Goal: Complete application form

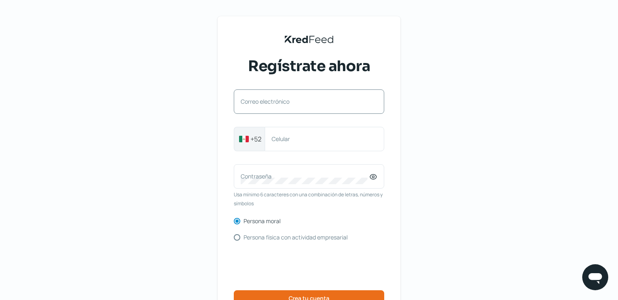
click at [324, 104] on label "Correo electrónico" at bounding box center [305, 102] width 128 height 8
click at [324, 104] on input "Correo electrónico" at bounding box center [309, 105] width 137 height 7
click at [565, 118] on div "KredFeed's Black Logo Regístrate ahora Correo electrónico +52 Celular Contraseñ…" at bounding box center [309, 186] width 618 height 373
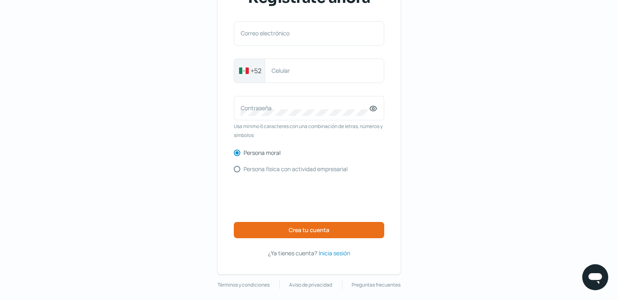
scroll to position [73, 0]
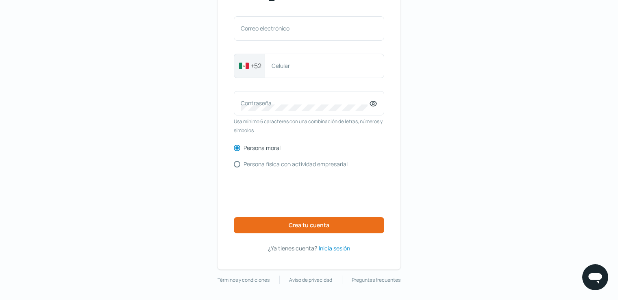
click at [340, 247] on span "Inicia sesión" at bounding box center [334, 248] width 31 height 10
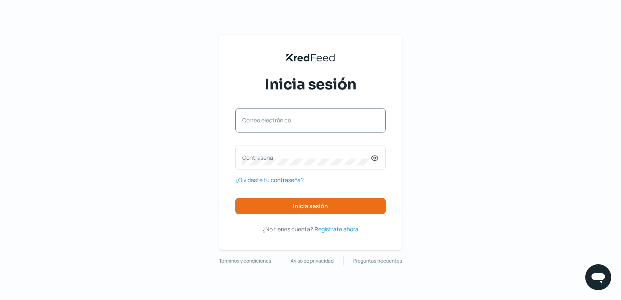
click at [275, 122] on label "Correo electrónico" at bounding box center [306, 120] width 128 height 8
click at [275, 122] on input "Correo electrónico" at bounding box center [310, 124] width 137 height 7
type input "[EMAIL_ADDRESS][DOMAIN_NAME]"
click at [267, 154] on label "Contraseña" at bounding box center [306, 158] width 128 height 8
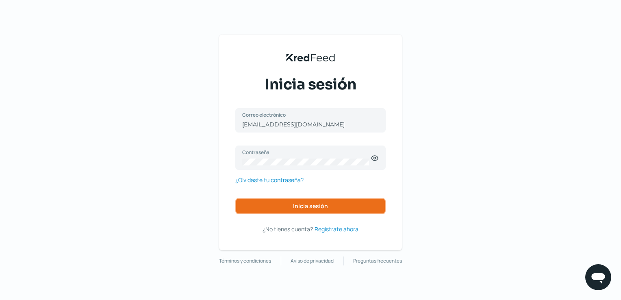
click at [304, 203] on span "Inicia sesión" at bounding box center [310, 206] width 35 height 6
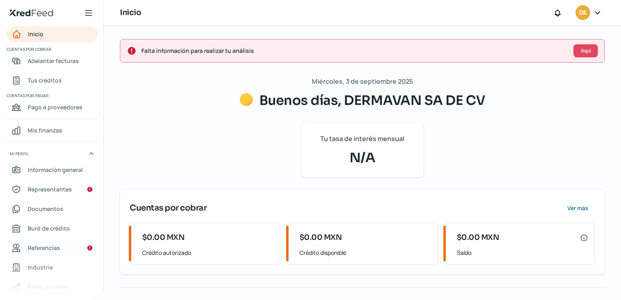
click at [56, 246] on span "Referencias" at bounding box center [44, 248] width 33 height 10
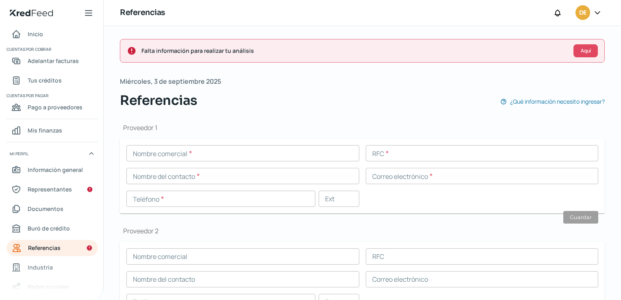
click at [108, 284] on div "Falta información para realizar tu análisis Aquí [DATE] Referencias ¿Qué inform…" at bounding box center [362, 291] width 517 height 530
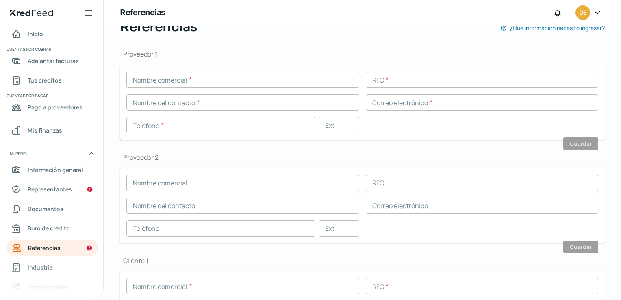
scroll to position [81, 0]
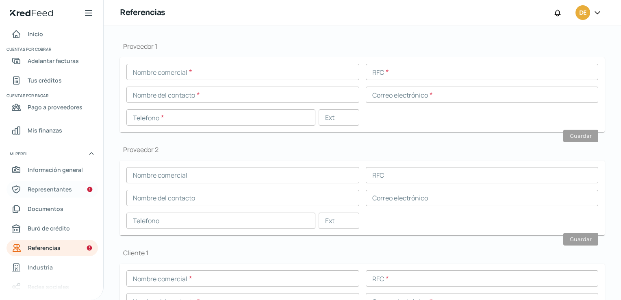
click at [60, 191] on span "Representantes" at bounding box center [50, 189] width 44 height 10
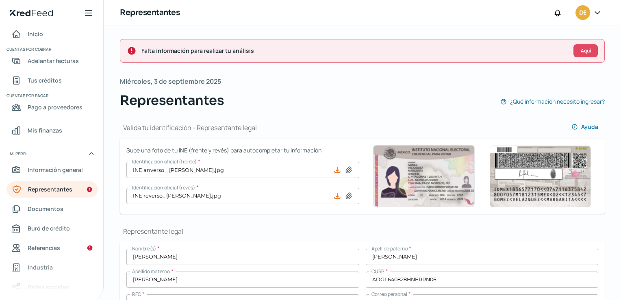
click at [334, 172] on icon at bounding box center [336, 169] width 5 height 5
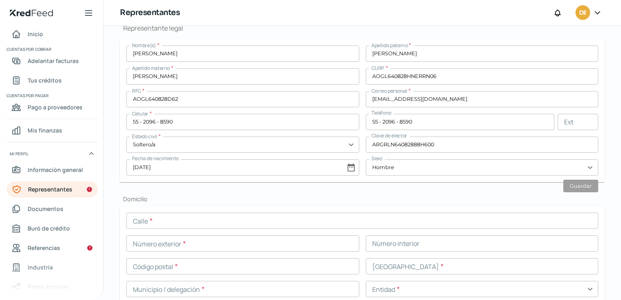
scroll to position [244, 0]
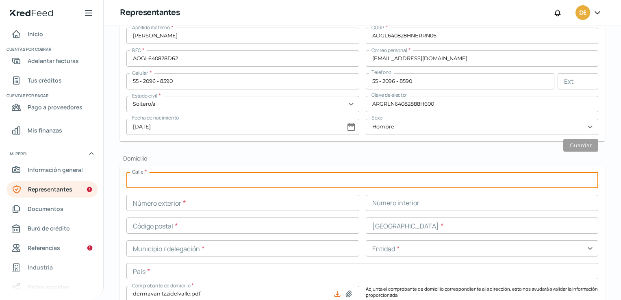
click at [249, 180] on input "text" at bounding box center [362, 180] width 472 height 16
type input "CERRADA [PERSON_NAME]"
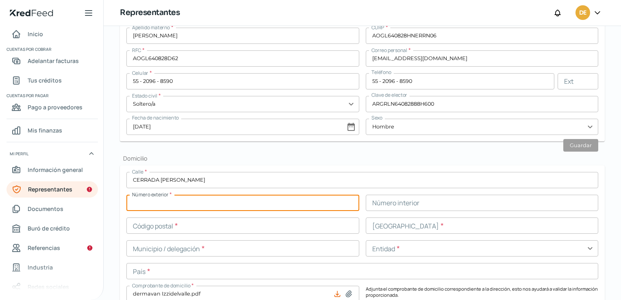
click at [219, 204] on input "text" at bounding box center [242, 203] width 233 height 16
type input "12"
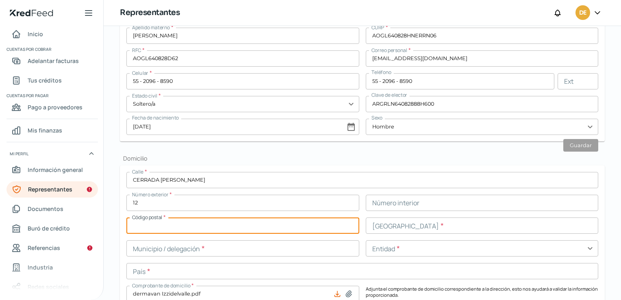
click at [228, 225] on input "text" at bounding box center [242, 225] width 233 height 16
click at [437, 228] on input "text" at bounding box center [482, 225] width 233 height 16
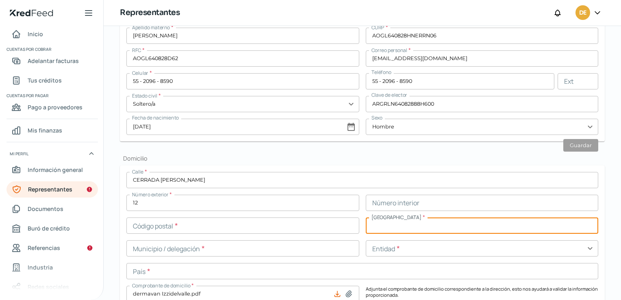
type input "DEL V ALLE"
type input "03100"
type input "[PERSON_NAME]"
type input "MEX"
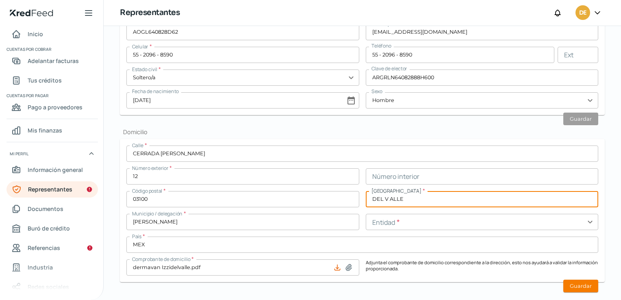
scroll to position [284, 0]
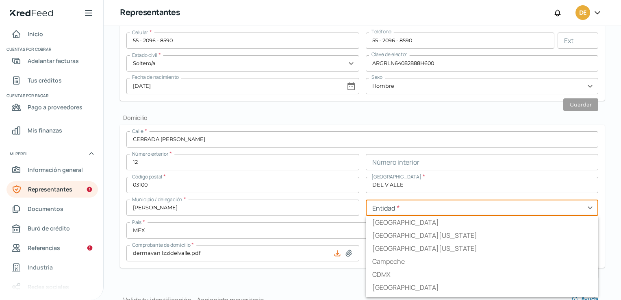
click at [399, 206] on input "text" at bounding box center [482, 208] width 233 height 16
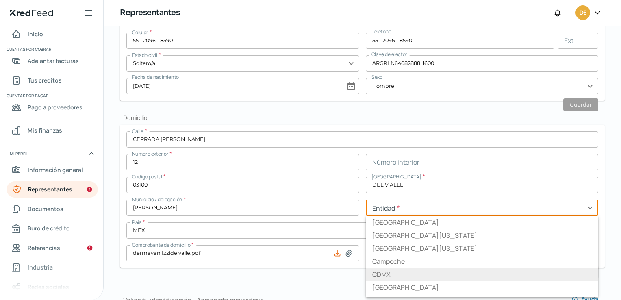
click at [389, 269] on li "CDMX" at bounding box center [482, 274] width 233 height 13
type input "CDMX"
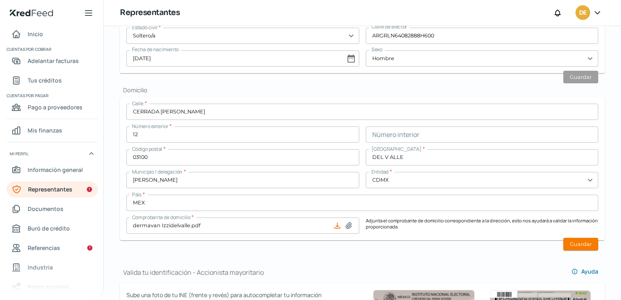
scroll to position [325, 0]
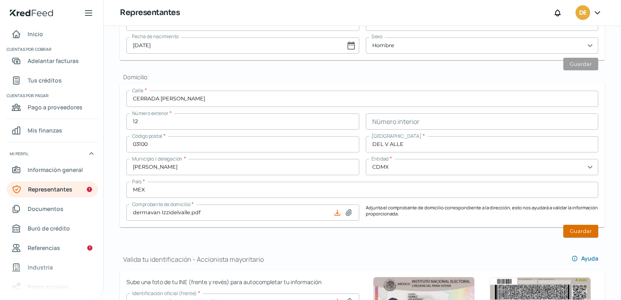
click at [581, 231] on button "Guardar" at bounding box center [580, 231] width 35 height 13
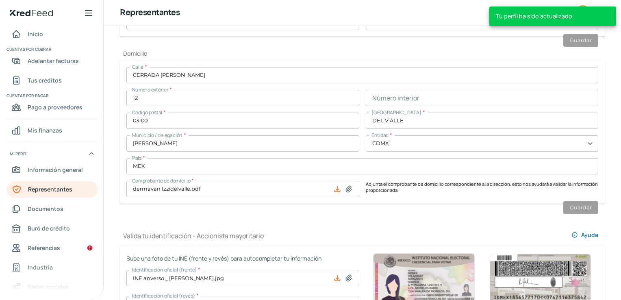
scroll to position [302, 0]
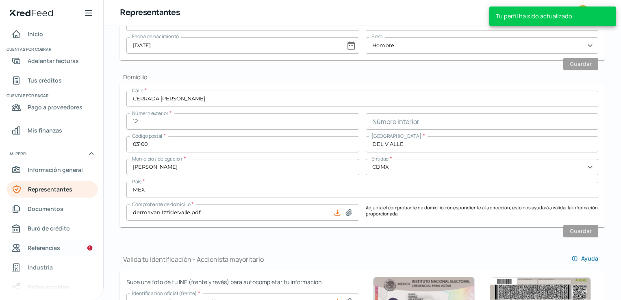
click at [58, 247] on span "Referencias" at bounding box center [44, 248] width 33 height 10
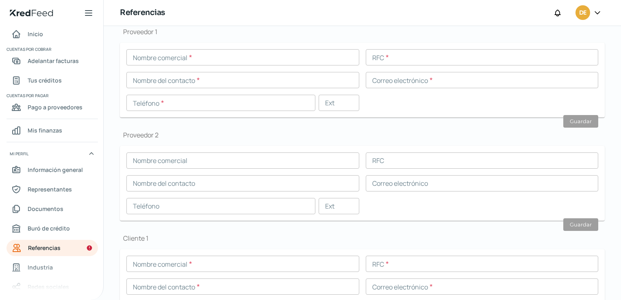
scroll to position [122, 0]
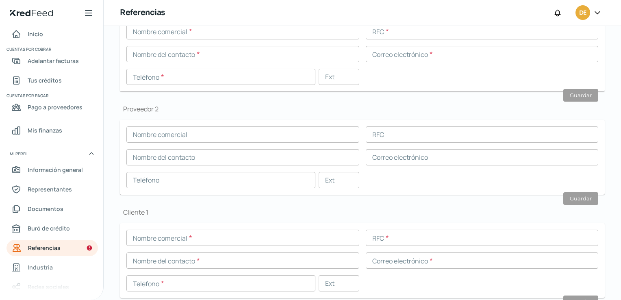
click at [595, 253] on form "Nombre comercial * RFC * Nombre del contacto * Correo electrónico * Teléfono * …" at bounding box center [362, 260] width 485 height 75
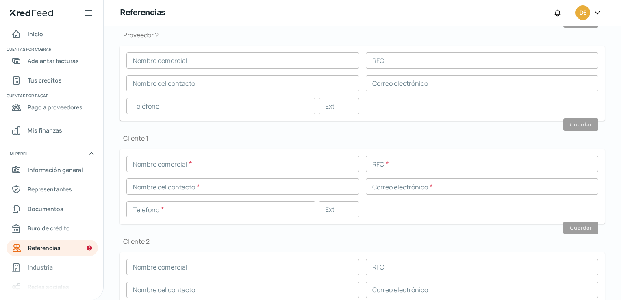
scroll to position [203, 0]
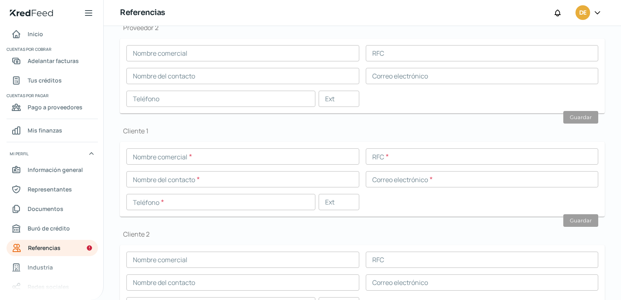
click at [605, 144] on div "Falta información para realizar tu análisis Aquí [DATE] Referencias ¿Qué inform…" at bounding box center [362, 88] width 517 height 530
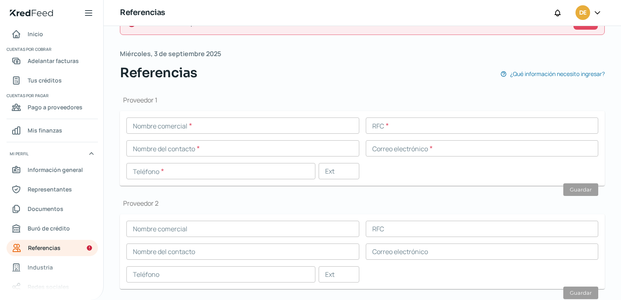
scroll to position [41, 0]
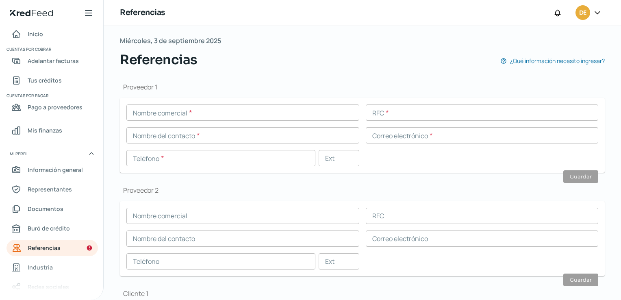
click at [610, 226] on div "Falta información para realizar tu análisis Aquí [DATE] Referencias ¿Qué inform…" at bounding box center [362, 250] width 517 height 530
click at [582, 122] on div "Nombre comercial * RFC * Nombre del contacto * Correo electrónico * Teléfono * …" at bounding box center [362, 135] width 472 height 62
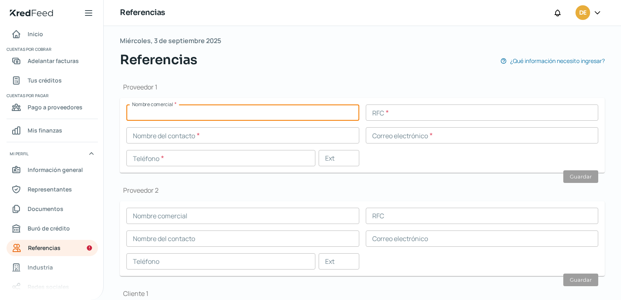
click at [200, 115] on input "text" at bounding box center [242, 112] width 233 height 16
type input "g"
type input "GRUPO CALTELU"
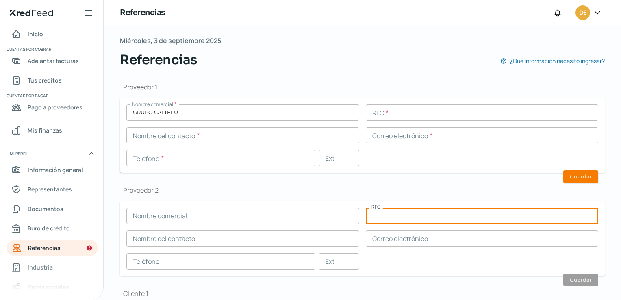
click at [565, 214] on input "text" at bounding box center [482, 216] width 233 height 16
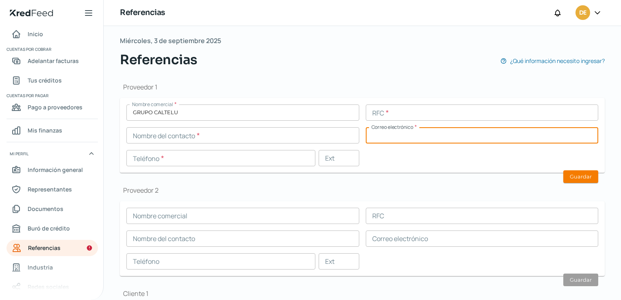
click at [581, 139] on input "text" at bounding box center [482, 135] width 233 height 16
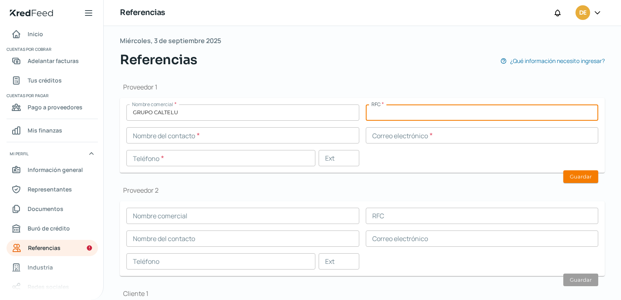
click at [491, 117] on input "text" at bounding box center [482, 112] width 233 height 16
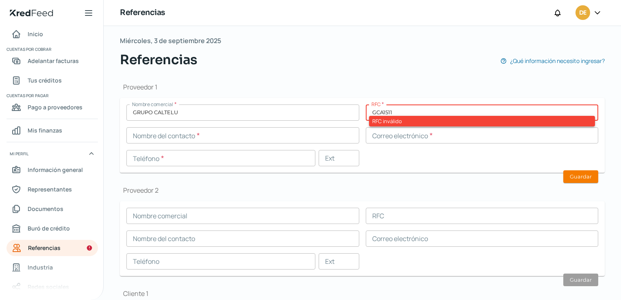
click at [570, 149] on div "Nombre comercial * GRUPO CALTELU RFC * GCA1511 RFC inválido Nombre del contacto…" at bounding box center [362, 135] width 472 height 62
click at [416, 111] on input "GCA1511" at bounding box center [482, 112] width 233 height 16
click at [573, 105] on input "GCA150611" at bounding box center [482, 112] width 233 height 16
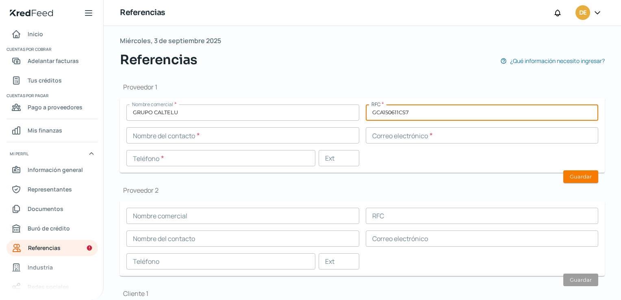
type input "GCA150611CS7"
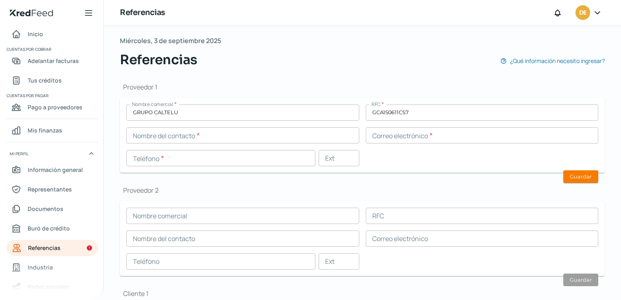
click at [466, 163] on div "Nombre comercial * GRUPO CALTELU RFC * GCA150611CS7 Nombre del contacto * Corre…" at bounding box center [362, 135] width 472 height 62
click at [163, 136] on input "text" at bounding box center [242, 135] width 233 height 16
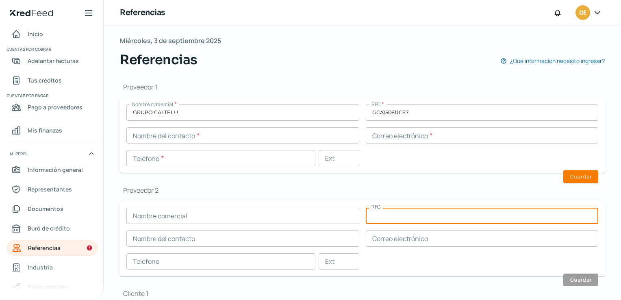
click at [585, 212] on input "text" at bounding box center [482, 216] width 233 height 16
click at [164, 139] on input "text" at bounding box center [242, 135] width 233 height 16
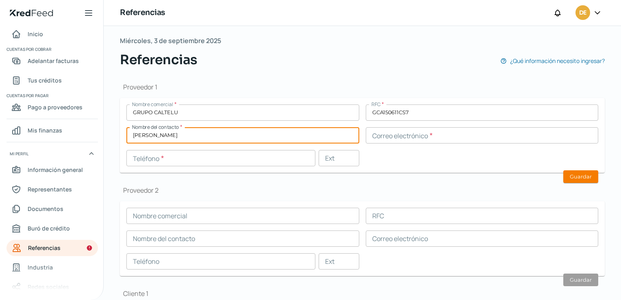
type input "[PERSON_NAME]"
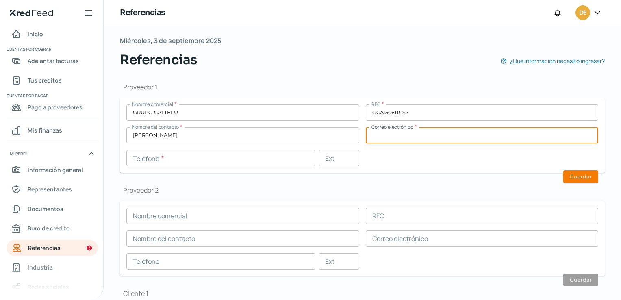
click at [438, 139] on input "text" at bounding box center [482, 135] width 233 height 16
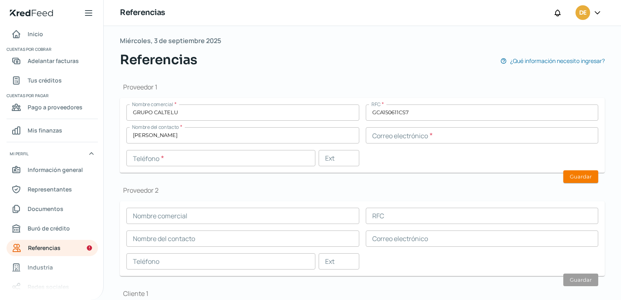
click at [609, 191] on div "Falta información para realizar tu análisis Aquí [DATE] Referencias ¿Qué inform…" at bounding box center [362, 250] width 517 height 530
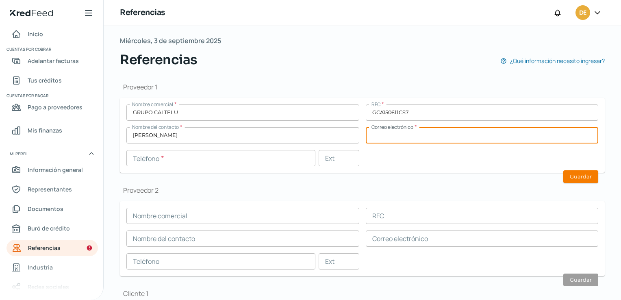
click at [576, 133] on input "text" at bounding box center [482, 135] width 233 height 16
click at [408, 139] on input "text" at bounding box center [482, 135] width 233 height 16
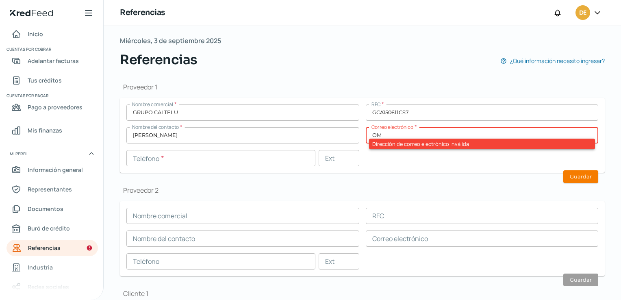
type input "O"
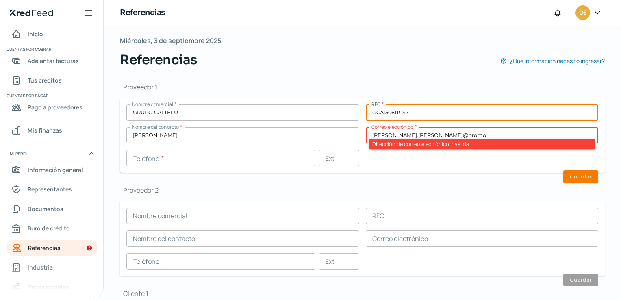
click at [571, 110] on input "GCA150611CS7" at bounding box center [482, 112] width 233 height 16
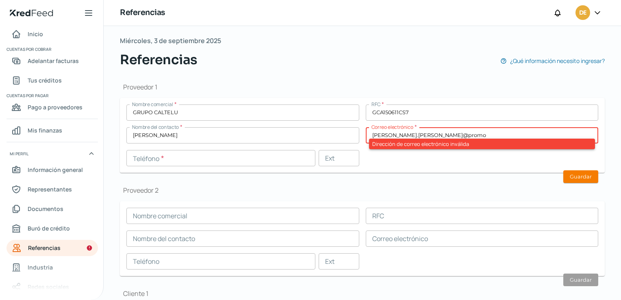
click at [430, 133] on input "[PERSON_NAME].[PERSON_NAME]@promo" at bounding box center [482, 135] width 233 height 16
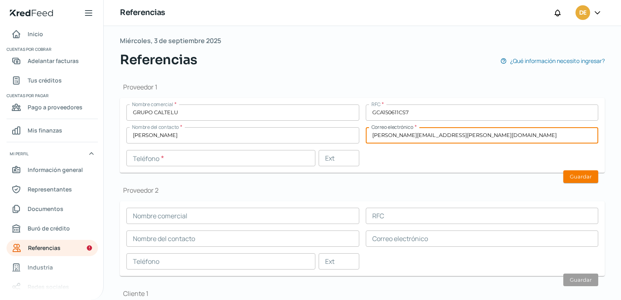
type input "[PERSON_NAME][EMAIL_ADDRESS][PERSON_NAME][DOMAIN_NAME]"
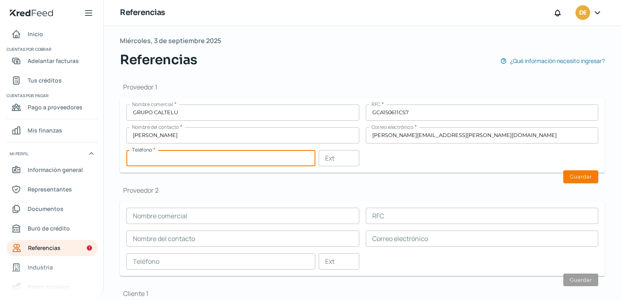
click at [265, 156] on input "text" at bounding box center [220, 158] width 189 height 16
click at [269, 153] on input "text" at bounding box center [220, 158] width 189 height 16
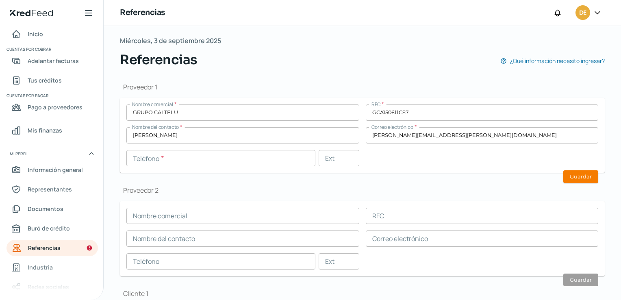
click at [555, 119] on input "GCA150611CS7" at bounding box center [482, 112] width 233 height 16
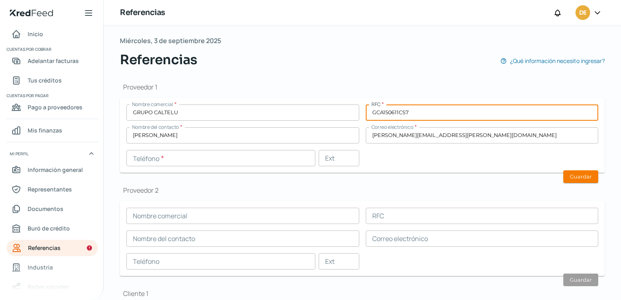
click at [190, 160] on input "text" at bounding box center [220, 158] width 189 height 16
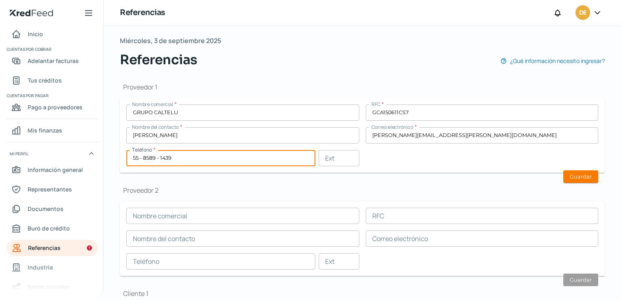
click at [423, 189] on h1 "Proveedor 2" at bounding box center [362, 190] width 485 height 9
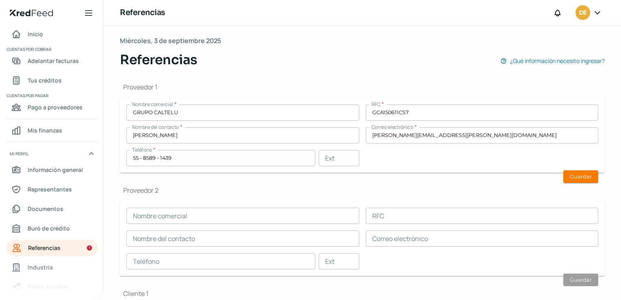
drag, startPoint x: 597, startPoint y: 139, endPoint x: 573, endPoint y: 152, distance: 28.2
click at [597, 139] on form "Nombre comercial * GRUPO CALTELU RFC * GCA150611CS7 Nombre del contacto * [PERS…" at bounding box center [362, 135] width 485 height 75
click at [196, 157] on input "55 - 8589 - 1439" at bounding box center [220, 158] width 189 height 16
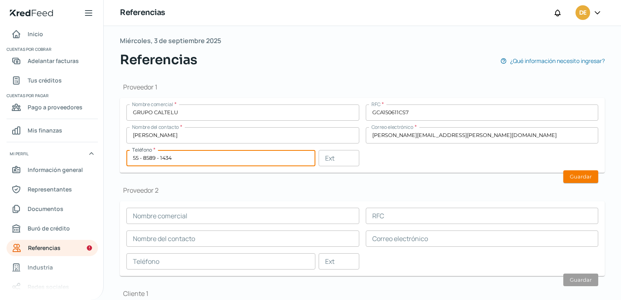
type input "55 - 8589 - 1434"
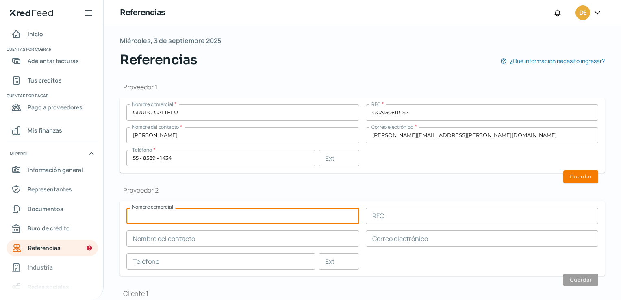
click at [224, 223] on input "text" at bounding box center [242, 216] width 233 height 16
click at [205, 213] on input "text" at bounding box center [242, 216] width 233 height 16
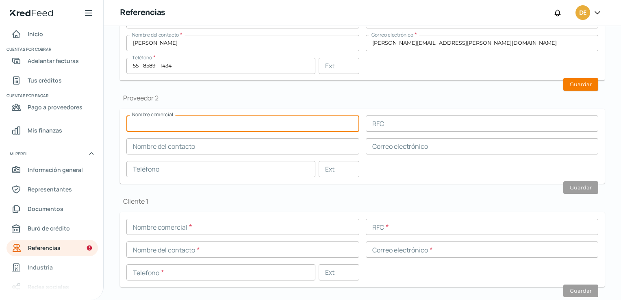
scroll to position [163, 0]
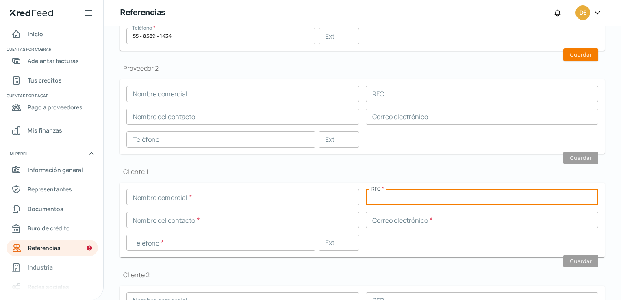
click at [563, 203] on input "text" at bounding box center [482, 197] width 233 height 16
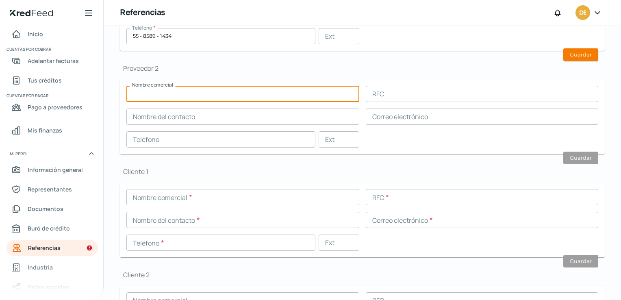
click at [144, 96] on input "text" at bounding box center [242, 94] width 233 height 16
type input "b"
type input "BEKER&MARKUS"
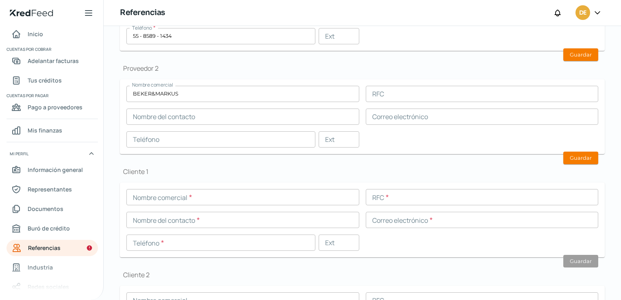
click at [566, 115] on input "text" at bounding box center [482, 117] width 233 height 16
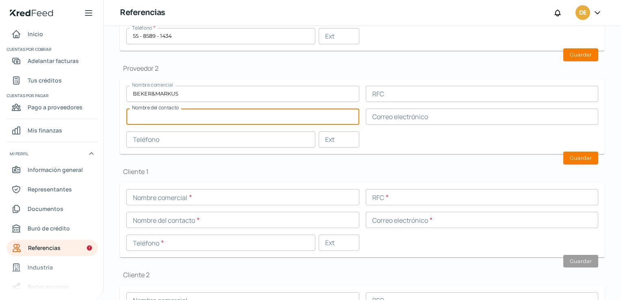
click at [208, 116] on input "text" at bounding box center [242, 117] width 233 height 16
type input "[PERSON_NAME]"
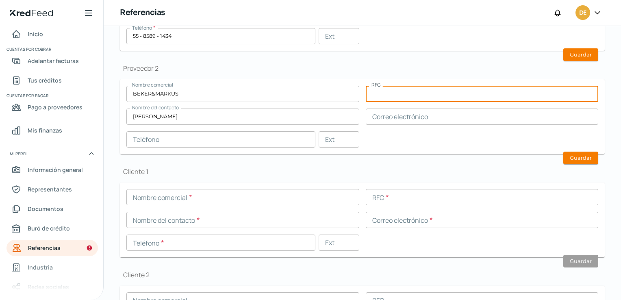
click at [398, 95] on input "text" at bounding box center [482, 94] width 233 height 16
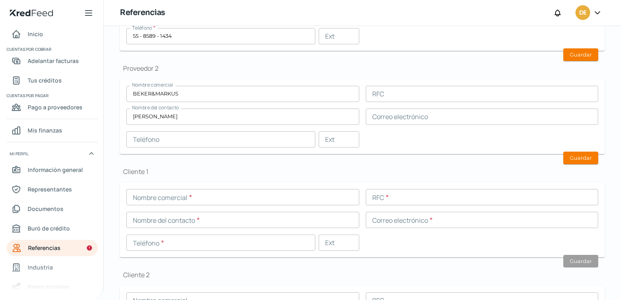
click at [569, 212] on input "text" at bounding box center [482, 220] width 233 height 16
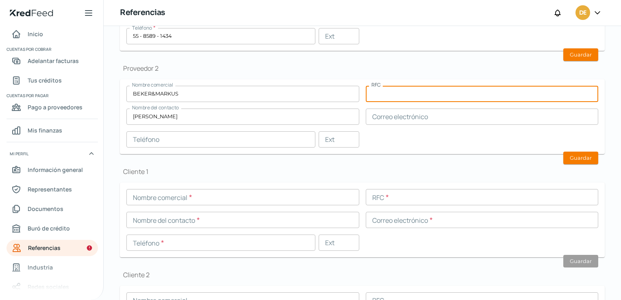
click at [411, 97] on input "text" at bounding box center [482, 94] width 233 height 16
paste input "BMA0908072A4"
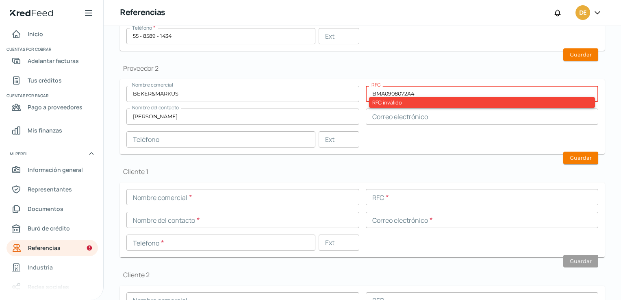
type input "BMA0908072A4"
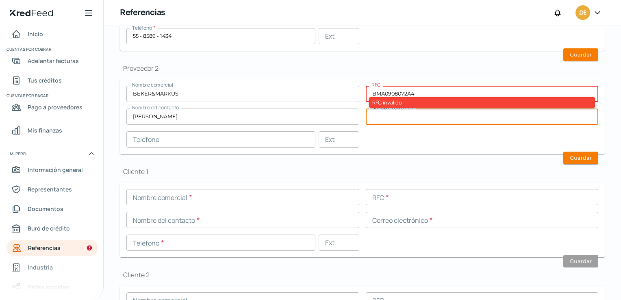
click at [412, 119] on input "text" at bounding box center [482, 117] width 233 height 16
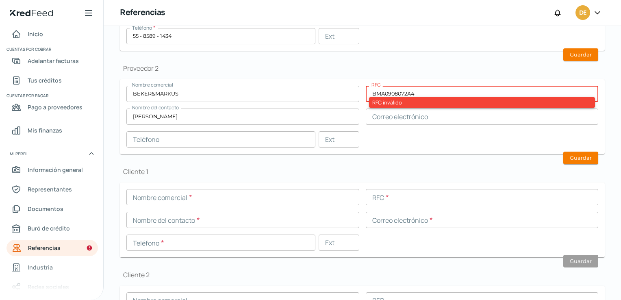
click at [365, 165] on div "Proveedor 1 Nombre comercial * GRUPO CALTELU RFC * GCA150611CS7 Nombre del cont…" at bounding box center [362, 164] width 485 height 432
click at [423, 91] on input "BMA0908072A4" at bounding box center [482, 94] width 233 height 16
click at [438, 119] on input "text" at bounding box center [482, 117] width 233 height 16
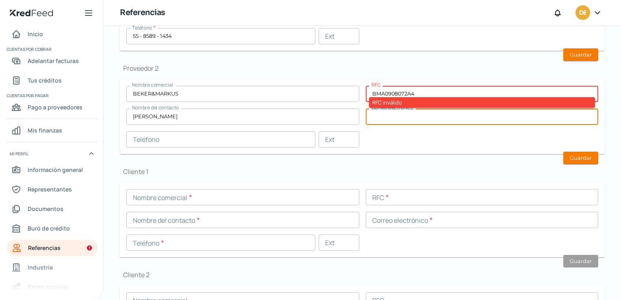
click at [369, 88] on input "BMA0908072A4" at bounding box center [482, 94] width 233 height 16
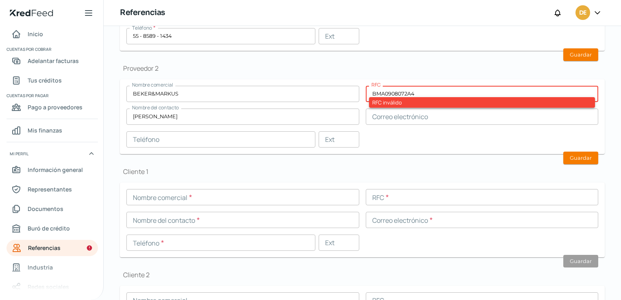
click at [202, 94] on input "BEKER&MARKUS" at bounding box center [242, 94] width 233 height 16
click at [406, 142] on div "Nombre comercial BEKER&MARKUS RFC BMA0908072A4 RFC inválido Nombre del contacto…" at bounding box center [362, 117] width 472 height 62
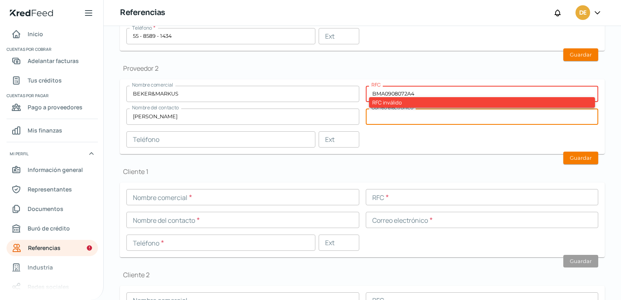
click at [400, 116] on input "text" at bounding box center [482, 117] width 233 height 16
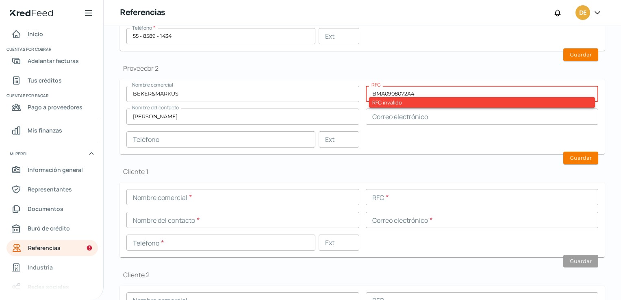
click at [569, 208] on div "Nombre comercial * RFC * Nombre del contacto * Correo electrónico * Teléfono * …" at bounding box center [362, 220] width 472 height 62
click at [389, 118] on input "text" at bounding box center [482, 117] width 233 height 16
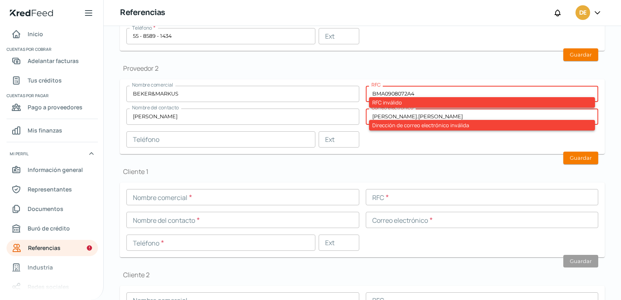
click at [469, 135] on div "Nombre comercial BEKER&MARKUS RFC BMA0908072A4 RFC inválido Nombre del contacto…" at bounding box center [362, 117] width 472 height 62
click at [421, 115] on input "[PERSON_NAME].[PERSON_NAME]" at bounding box center [482, 117] width 233 height 16
click at [574, 180] on div "Cliente 1 Nombre comercial * RFC * Nombre del contacto * Correo electrónico * T…" at bounding box center [362, 212] width 485 height 90
click at [435, 115] on input "[PERSON_NAME].[PERSON_NAME]@" at bounding box center [482, 117] width 233 height 16
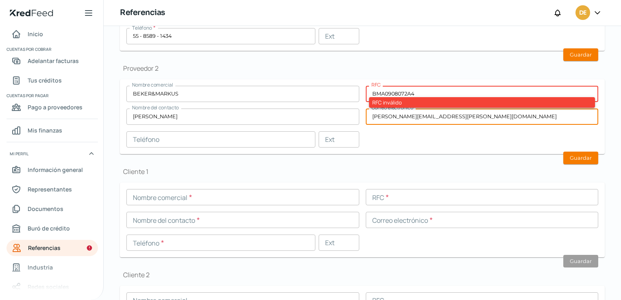
type input "[PERSON_NAME][EMAIL_ADDRESS][PERSON_NAME][DOMAIN_NAME]"
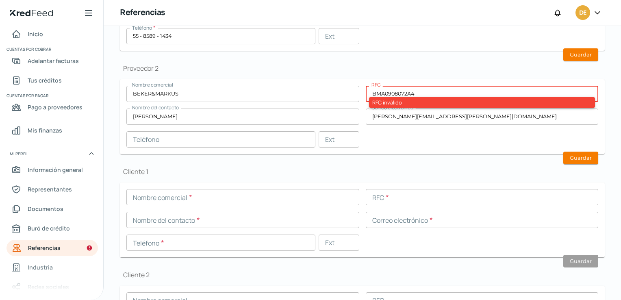
click at [439, 153] on form "Nombre comercial BEKER&MARKUS RFC BMA0908072A4 RFC inválido Nombre del contacto…" at bounding box center [362, 116] width 485 height 75
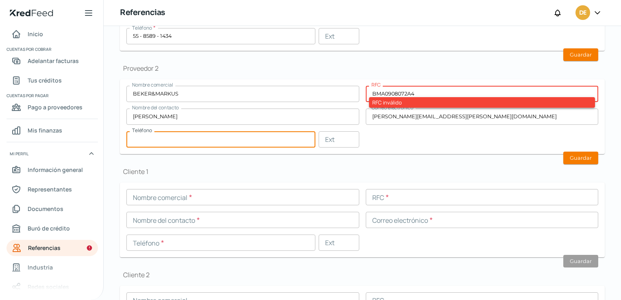
click at [239, 136] on input "text" at bounding box center [220, 139] width 189 height 16
click at [204, 142] on input "text" at bounding box center [220, 139] width 189 height 16
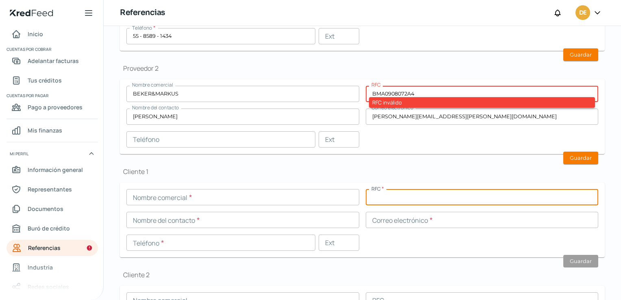
click at [585, 198] on input "text" at bounding box center [482, 197] width 233 height 16
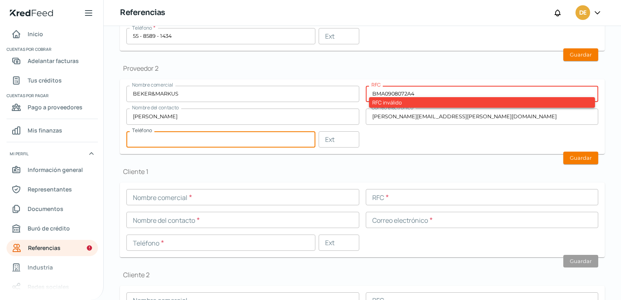
click at [177, 139] on input "text" at bounding box center [220, 139] width 189 height 16
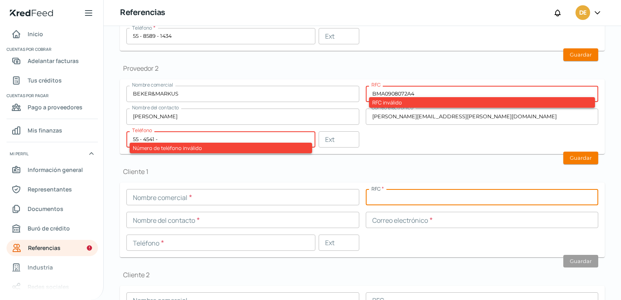
click at [584, 191] on input "text" at bounding box center [482, 197] width 233 height 16
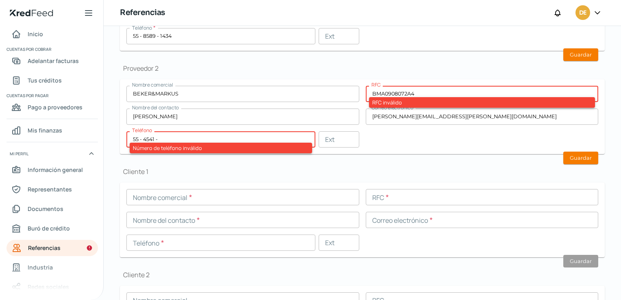
click at [189, 140] on input "55 - 4541 -" at bounding box center [220, 139] width 189 height 16
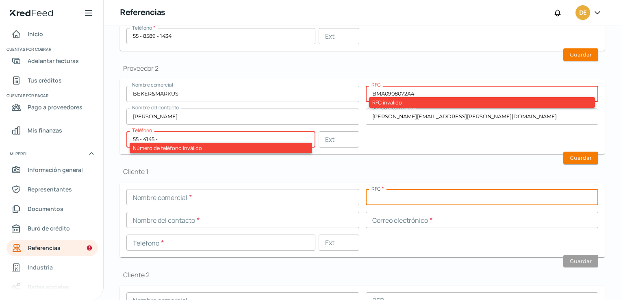
drag, startPoint x: 587, startPoint y: 198, endPoint x: 575, endPoint y: 196, distance: 11.6
click at [587, 198] on input "text" at bounding box center [482, 197] width 233 height 16
click at [183, 139] on input "55 - 4145 -" at bounding box center [220, 139] width 189 height 16
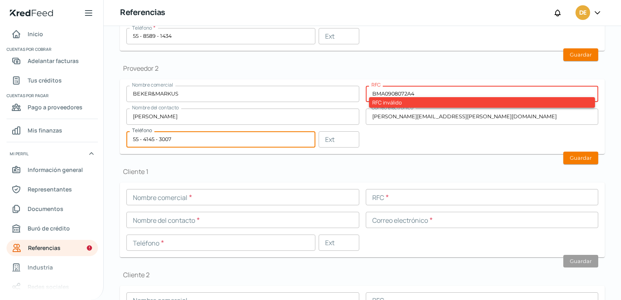
type input "55 - 4145 - 3007"
click at [258, 169] on h1 "Cliente 1" at bounding box center [362, 171] width 485 height 9
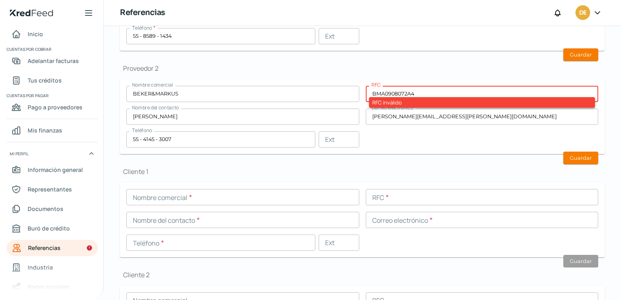
drag, startPoint x: 420, startPoint y: 93, endPoint x: 315, endPoint y: 97, distance: 104.9
click at [315, 97] on div "Nombre comercial BEKER&MARKUS RFC BMA0908072A4 RFC inválido Nombre del contacto…" at bounding box center [362, 117] width 472 height 62
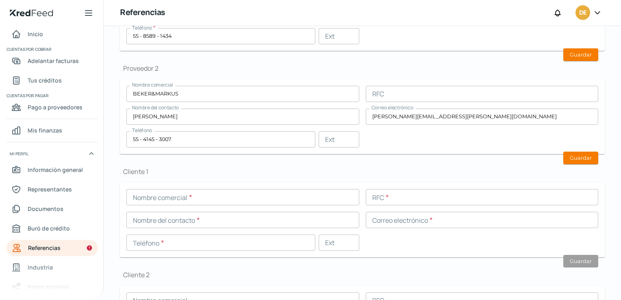
click at [573, 132] on div "Nombre comercial BEKER&MARKUS RFC Nombre del contacto [PERSON_NAME] Correo elec…" at bounding box center [362, 117] width 472 height 62
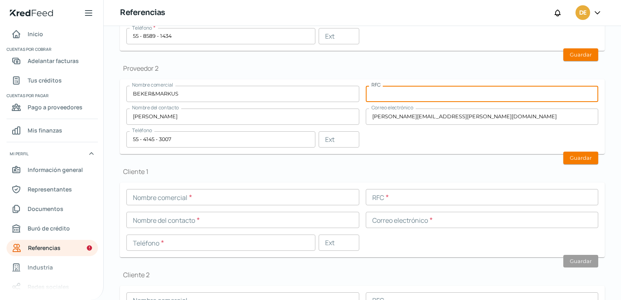
click at [395, 95] on input "text" at bounding box center [482, 94] width 233 height 16
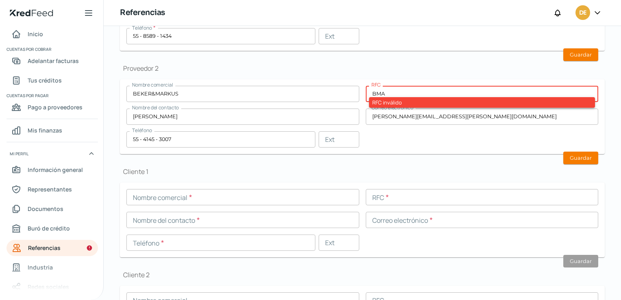
drag, startPoint x: 575, startPoint y: 205, endPoint x: 567, endPoint y: 205, distance: 8.5
click at [575, 206] on div "Nombre comercial * RFC * Nombre del contacto * Correo electrónico * Teléfono * …" at bounding box center [362, 220] width 472 height 62
click at [395, 92] on input "BMA" at bounding box center [482, 94] width 233 height 16
drag, startPoint x: 605, startPoint y: 220, endPoint x: 595, endPoint y: 214, distance: 11.2
click at [605, 219] on div "Falta información para realizar tu análisis Aquí [DATE] Referencias ¿Qué inform…" at bounding box center [362, 128] width 517 height 530
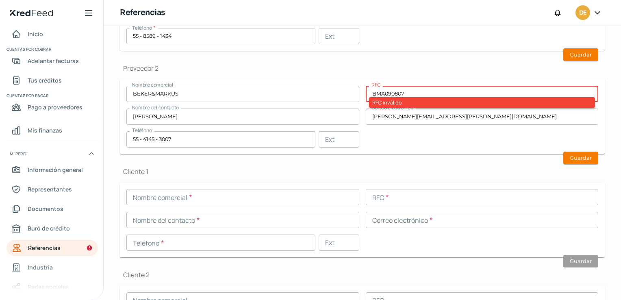
click at [408, 94] on input "BMA090807" at bounding box center [482, 94] width 233 height 16
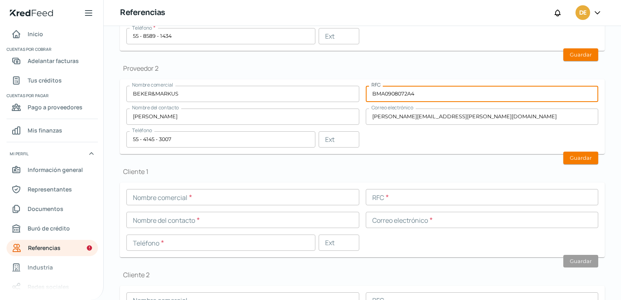
type input "BMA0908072A4"
click at [456, 157] on div "Proveedor 1 Nombre comercial * GRUPO CALTELU RFC * GCA150611CS7 Nombre del cont…" at bounding box center [362, 164] width 485 height 432
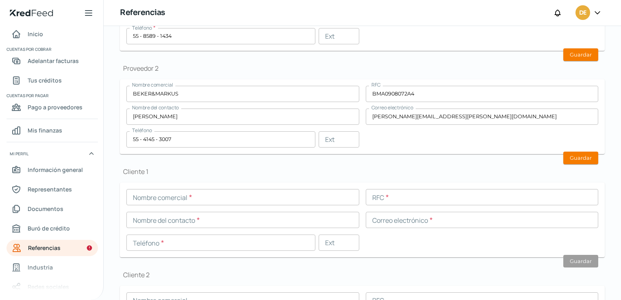
click at [580, 201] on input "text" at bounding box center [482, 197] width 233 height 16
click at [407, 151] on form "Nombre comercial BEKER&MARKUS RFC BMA0908072A4 Nombre del contacto [PERSON_NAME…" at bounding box center [362, 116] width 485 height 75
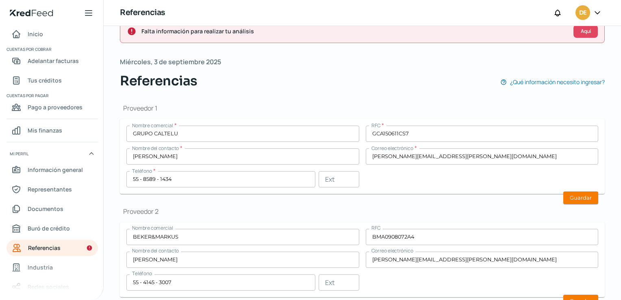
scroll to position [0, 0]
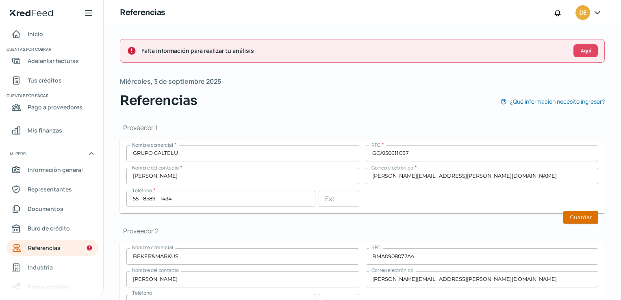
click at [584, 216] on button "Guardar" at bounding box center [580, 217] width 35 height 13
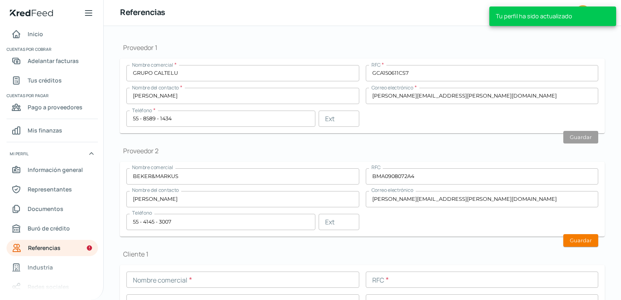
scroll to position [81, 0]
drag, startPoint x: 575, startPoint y: 234, endPoint x: 508, endPoint y: 227, distance: 67.5
click at [575, 234] on button "Guardar" at bounding box center [580, 239] width 35 height 13
type input "[PERSON_NAME][EMAIL_ADDRESS][PERSON_NAME][DOMAIN_NAME]"
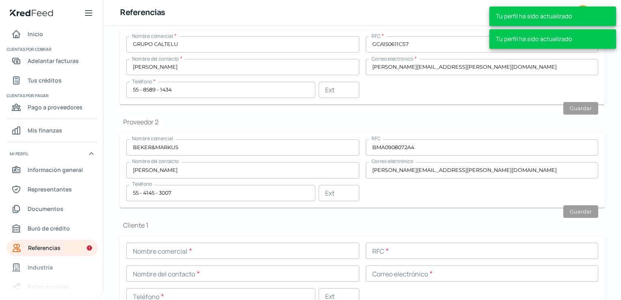
scroll to position [122, 0]
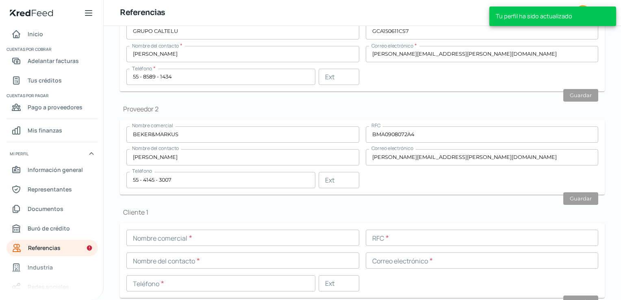
click at [216, 238] on input "text" at bounding box center [242, 238] width 233 height 16
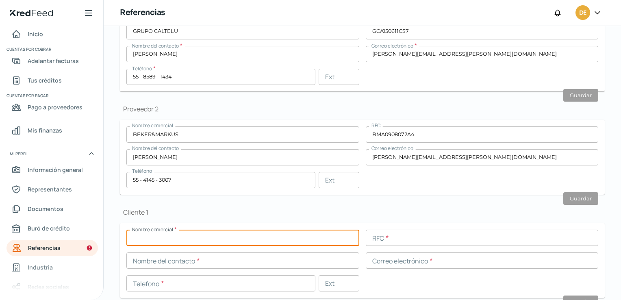
paste input "DISTRIBUIDORA ALMADERM"
type input "DISTRIBUIDORA ALMADERM SA DE CV"
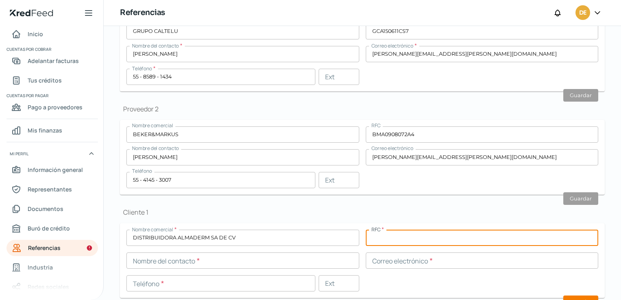
click at [410, 238] on input "text" at bounding box center [482, 238] width 233 height 16
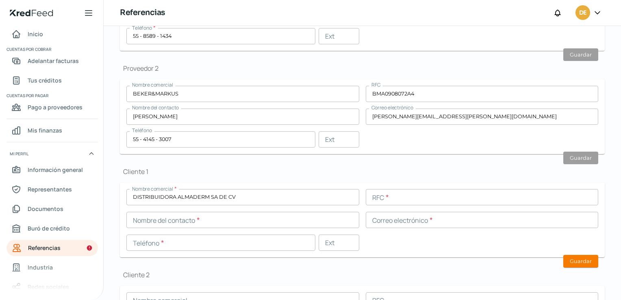
click at [599, 222] on form "Nombre comercial * DISTRIBUIDORA ALMADERM SA DE CV RFC * Nombre del contacto * …" at bounding box center [362, 219] width 485 height 75
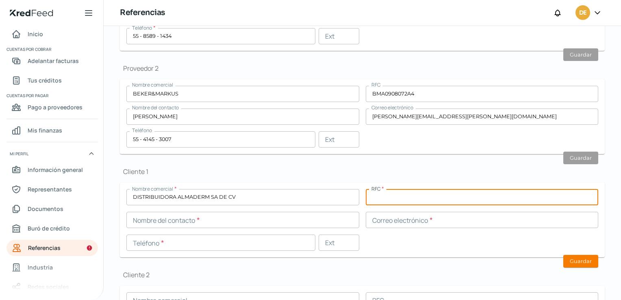
click at [404, 199] on input "text" at bounding box center [482, 197] width 233 height 16
paste input "DAL230626T15"
type input "DAL230626T15"
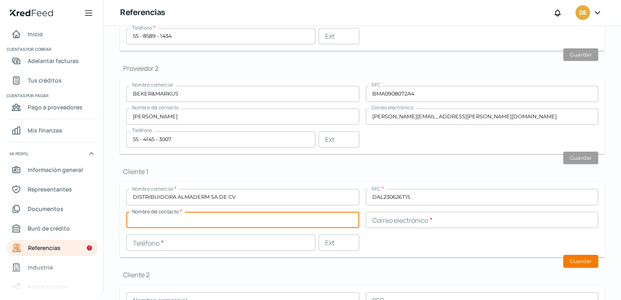
click at [235, 220] on input "text" at bounding box center [242, 220] width 233 height 16
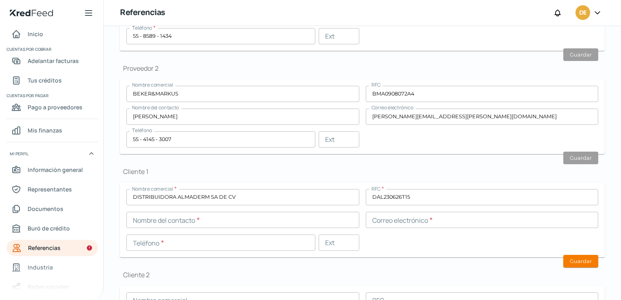
drag, startPoint x: 578, startPoint y: 192, endPoint x: 573, endPoint y: 194, distance: 5.3
click at [577, 193] on input "DAL230626T15" at bounding box center [482, 197] width 233 height 16
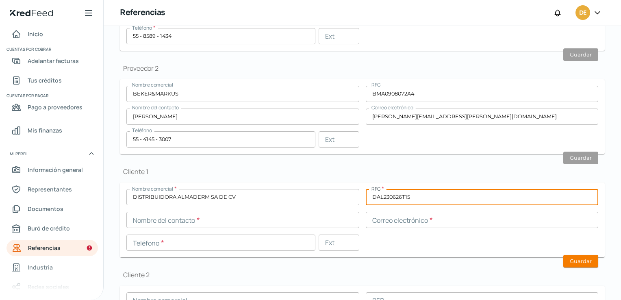
click at [208, 222] on input "text" at bounding box center [242, 220] width 233 height 16
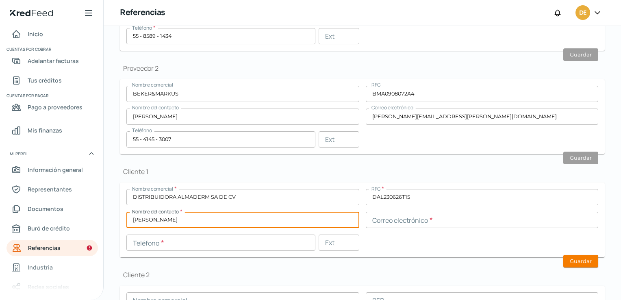
type input "[PERSON_NAME]"
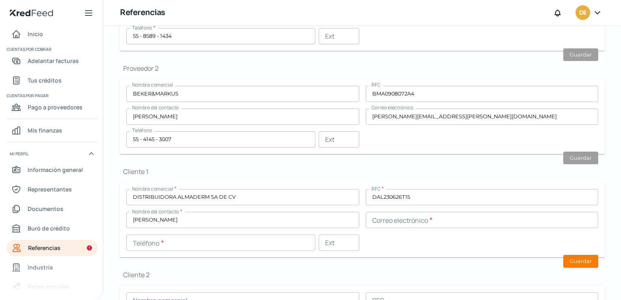
click at [580, 209] on div "Nombre comercial * DISTRIBUIDORA ALMADERM SA DE CV RFC * DAL230626T15 Nombre de…" at bounding box center [362, 220] width 472 height 62
click at [410, 222] on input "text" at bounding box center [482, 220] width 233 height 16
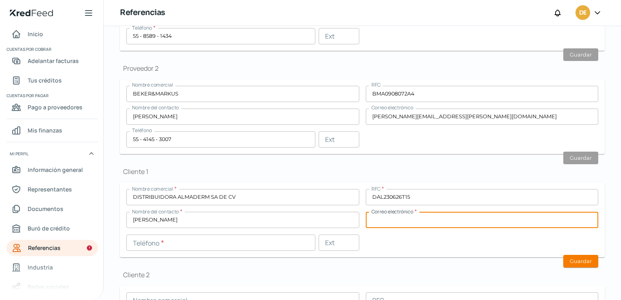
paste input "[EMAIL_ADDRESS][DOMAIN_NAME]"
type input "[EMAIL_ADDRESS][DOMAIN_NAME]"
click at [242, 241] on input "text" at bounding box center [220, 242] width 189 height 16
click at [576, 212] on input "[EMAIL_ADDRESS][DOMAIN_NAME]" at bounding box center [482, 220] width 233 height 16
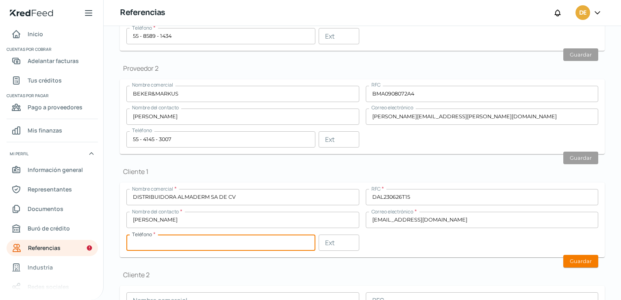
click at [191, 237] on input "text" at bounding box center [220, 242] width 189 height 16
paste input "81 - 1939 - 8444"
type input "81 - 1939 - 8444"
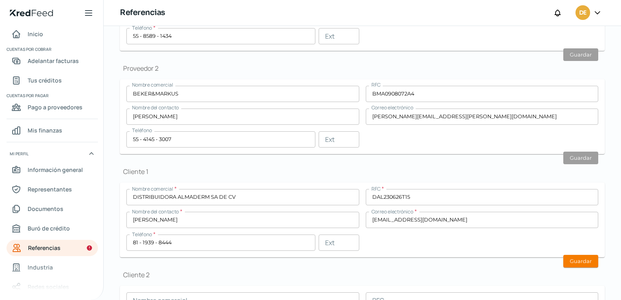
drag, startPoint x: 584, startPoint y: 262, endPoint x: 432, endPoint y: 240, distance: 154.0
click at [579, 261] on button "Guardar" at bounding box center [580, 261] width 35 height 13
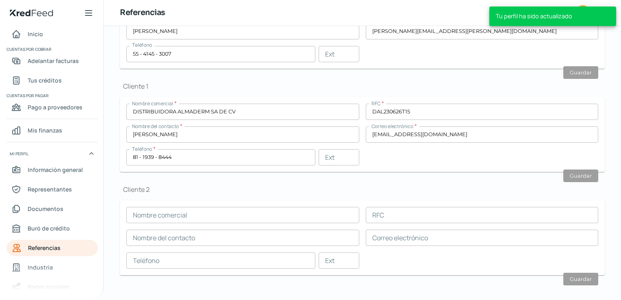
scroll to position [254, 0]
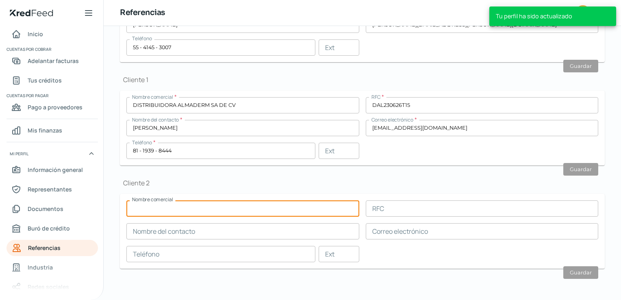
click at [231, 210] on input "text" at bounding box center [242, 208] width 233 height 16
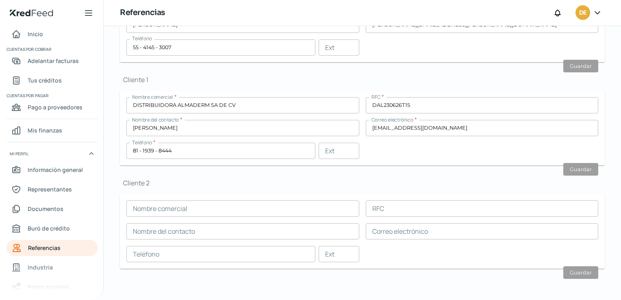
click at [593, 203] on input "text" at bounding box center [482, 208] width 233 height 16
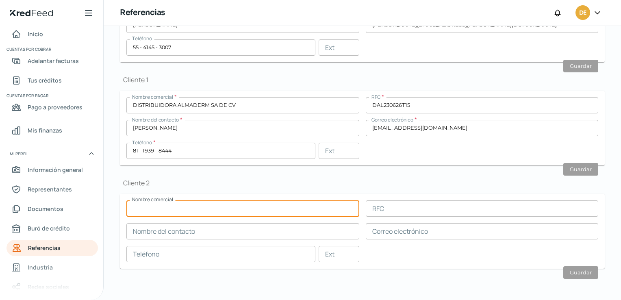
click at [163, 210] on input "text" at bounding box center [242, 208] width 233 height 16
paste input "[PERSON_NAME]"
type input "[PERSON_NAME]"
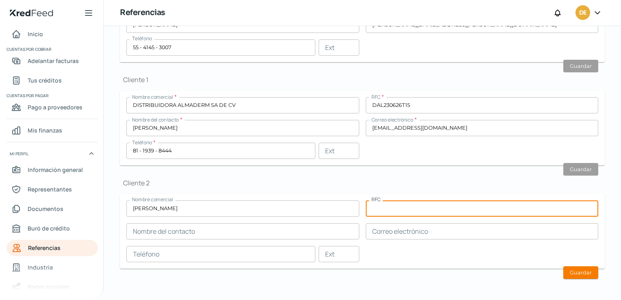
click at [402, 208] on input "text" at bounding box center [482, 208] width 233 height 16
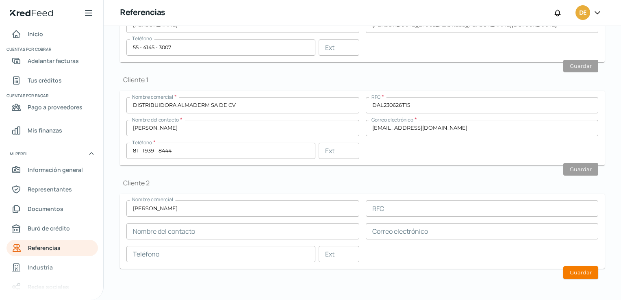
click at [600, 216] on div "Iniciar el proceso de análisis Iniciar [DATE] Referencias [EMAIL_ADDRESS][DOMAI…" at bounding box center [362, 37] width 517 height 530
click at [432, 211] on input "text" at bounding box center [482, 208] width 233 height 16
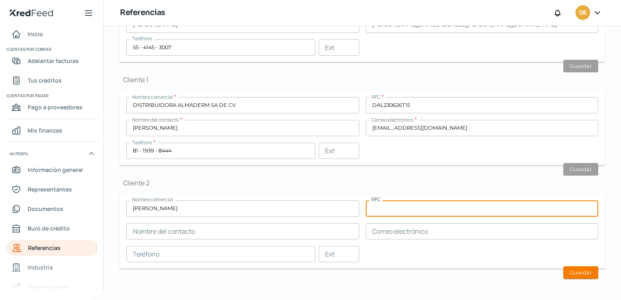
paste input "FUSJ960117K21"
type input "FUSJ960117K21"
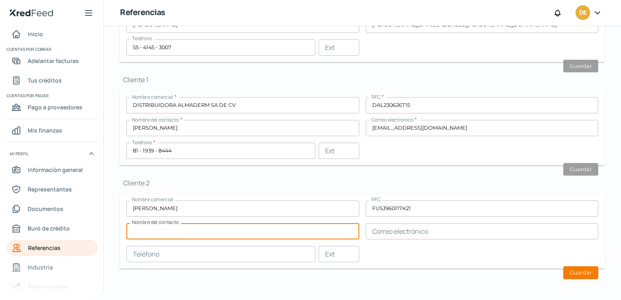
click at [203, 228] on input "text" at bounding box center [242, 231] width 233 height 16
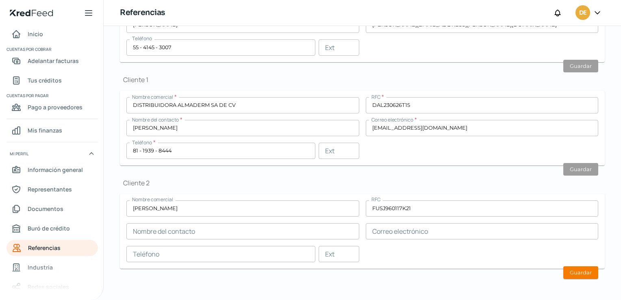
click at [115, 232] on div "Iniciar el proceso de análisis Iniciar [DATE] Referencias [EMAIL_ADDRESS][DOMAI…" at bounding box center [362, 37] width 517 height 530
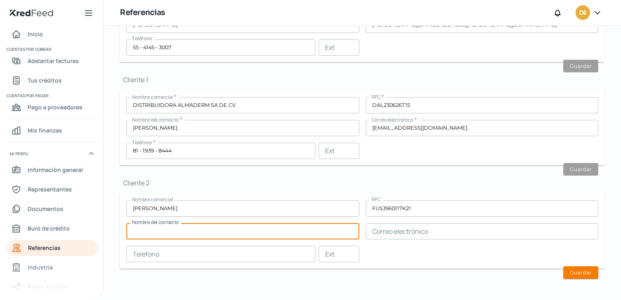
click at [195, 228] on input "text" at bounding box center [242, 231] width 233 height 16
paste input "[PERSON_NAME]"
type input "[PERSON_NAME]"
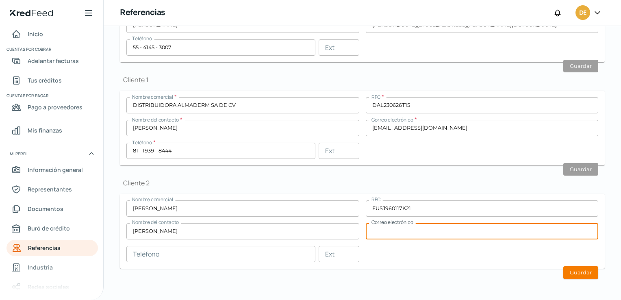
click at [422, 227] on input "text" at bounding box center [482, 231] width 233 height 16
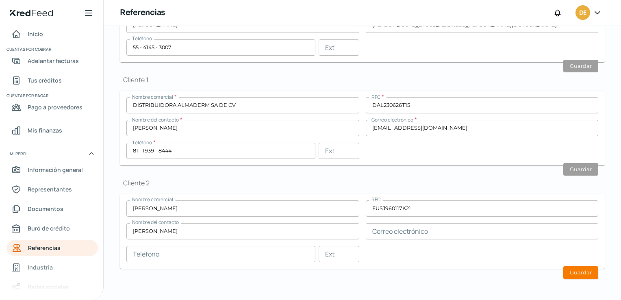
click at [579, 236] on input "text" at bounding box center [482, 231] width 233 height 16
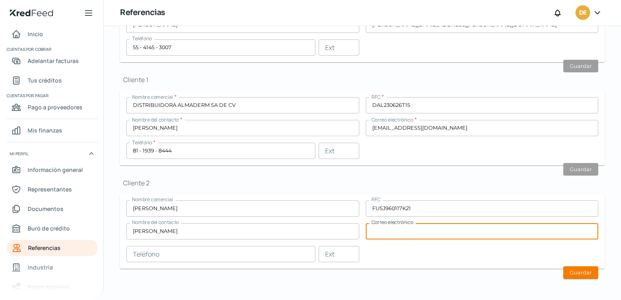
click at [476, 233] on input "text" at bounding box center [482, 231] width 233 height 16
paste input "[EMAIL_ADDRESS][DOMAIN_NAME];"
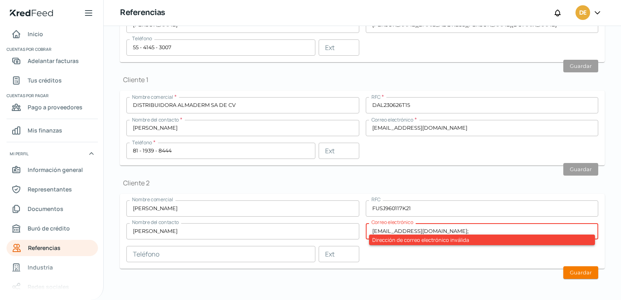
click at [224, 253] on input "text" at bounding box center [220, 254] width 189 height 16
click at [449, 267] on form "Nombre comercial [PERSON_NAME] RFC FUSJ960117K21 Nombre del contacto [PERSON_NA…" at bounding box center [362, 231] width 485 height 75
click at [467, 230] on input "[EMAIL_ADDRESS][DOMAIN_NAME];" at bounding box center [482, 231] width 233 height 16
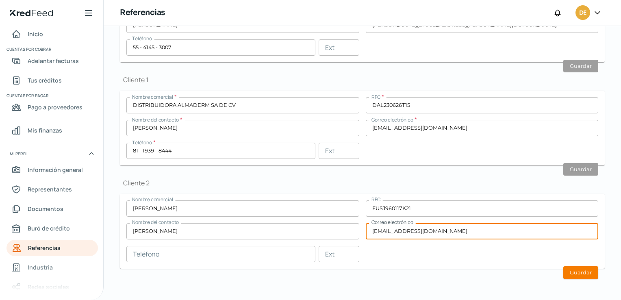
type input "[EMAIL_ADDRESS][DOMAIN_NAME]"
drag, startPoint x: 444, startPoint y: 241, endPoint x: 428, endPoint y: 282, distance: 44.2
click at [444, 241] on div "Nombre comercial [PERSON_NAME] RFC FUSJ960117K21 Nombre del contacto [PERSON_NA…" at bounding box center [362, 231] width 472 height 62
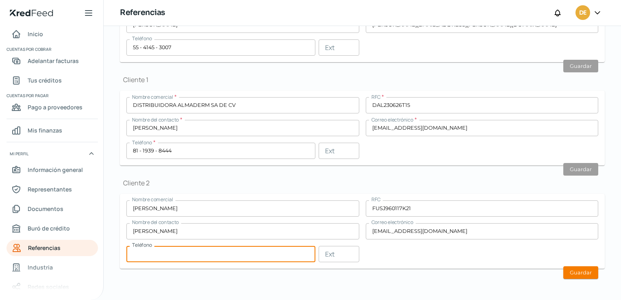
click at [169, 254] on input "text" at bounding box center [220, 254] width 189 height 16
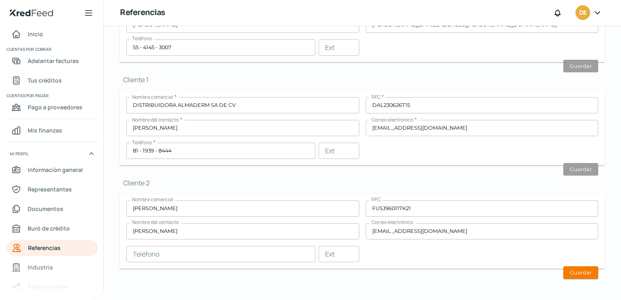
click at [579, 220] on div "Nombre comercial [PERSON_NAME] RFC FUSJ960117K21 Nombre del contacto [PERSON_NA…" at bounding box center [362, 231] width 472 height 62
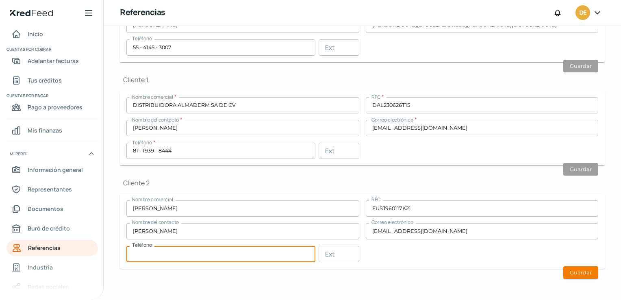
click at [227, 251] on input "text" at bounding box center [220, 254] width 189 height 16
paste input "55 - 4872 - 0501"
type input "55 - 4872 - 0501"
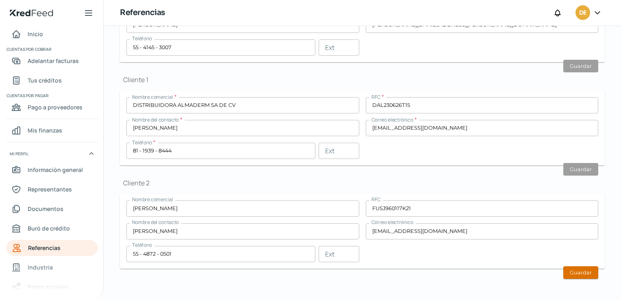
click at [577, 271] on button "Guardar" at bounding box center [580, 272] width 35 height 13
click at [71, 271] on link "Industria" at bounding box center [52, 267] width 91 height 16
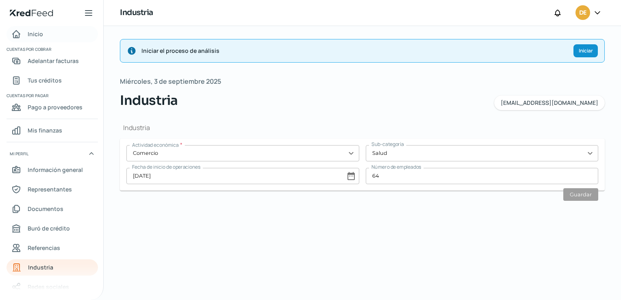
drag, startPoint x: 40, startPoint y: 33, endPoint x: 44, endPoint y: 35, distance: 4.4
click at [40, 33] on span "Inicio" at bounding box center [35, 34] width 15 height 10
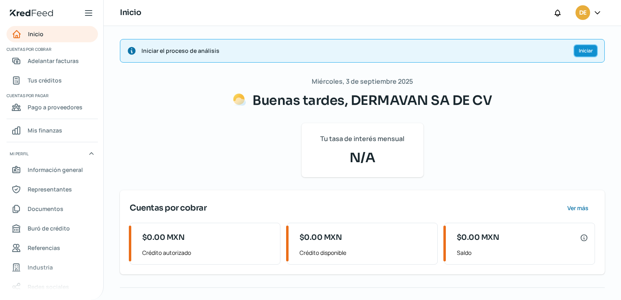
click at [581, 46] on button "Iniciar" at bounding box center [585, 50] width 24 height 13
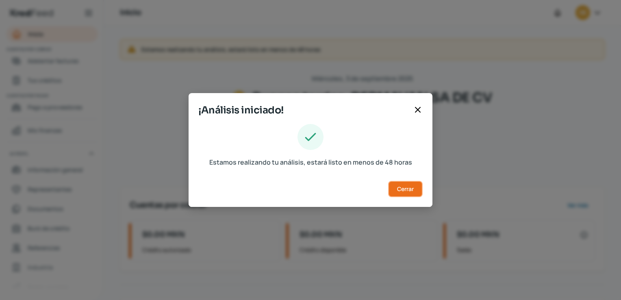
click at [415, 193] on button "Cerrar" at bounding box center [405, 189] width 35 height 16
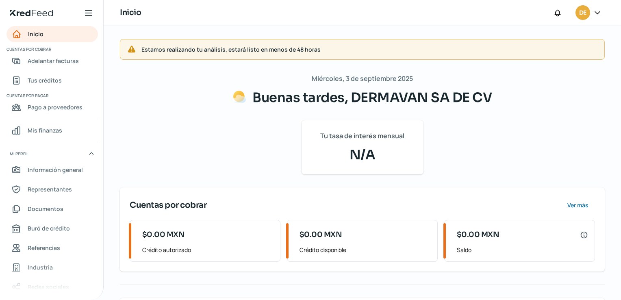
click at [590, 169] on div "[DATE] Buenas tardes, DERMAVAN SA DE CV Tu tasa de interés mensual N/A Cuentas …" at bounding box center [362, 227] width 485 height 309
